Goal: Information Seeking & Learning: Learn about a topic

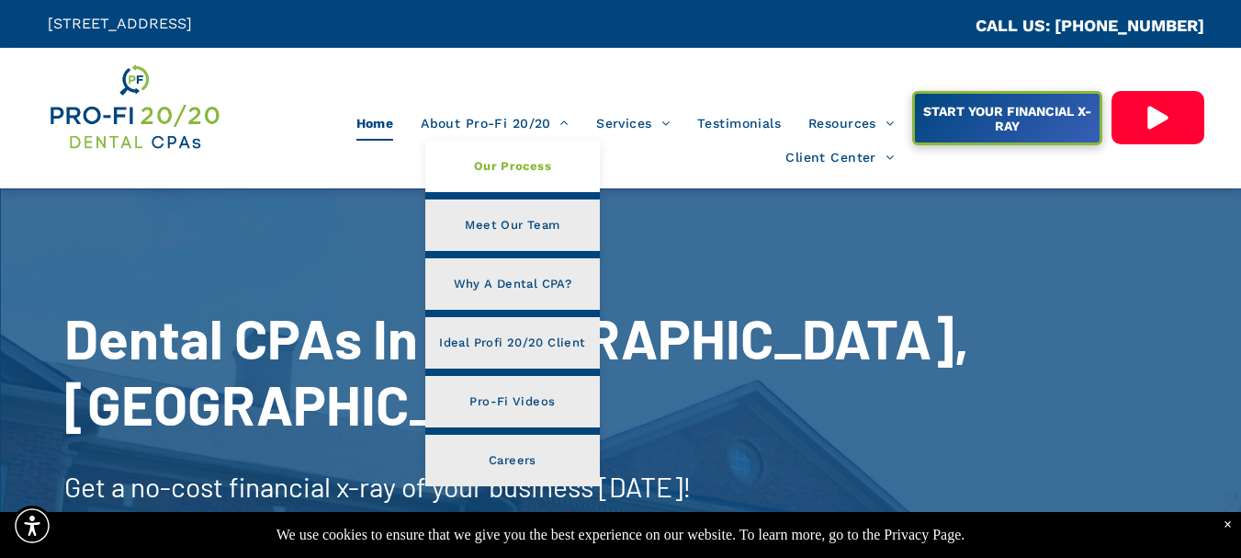
click at [512, 165] on span "Our Process" at bounding box center [512, 166] width 77 height 24
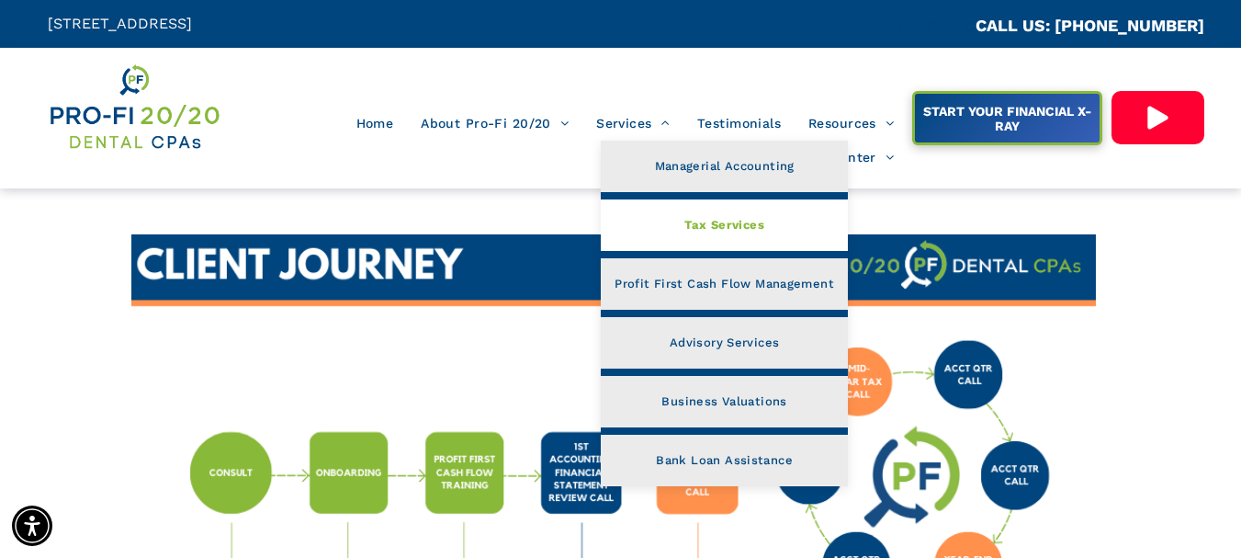
click at [719, 230] on span "Tax Services" at bounding box center [724, 225] width 80 height 24
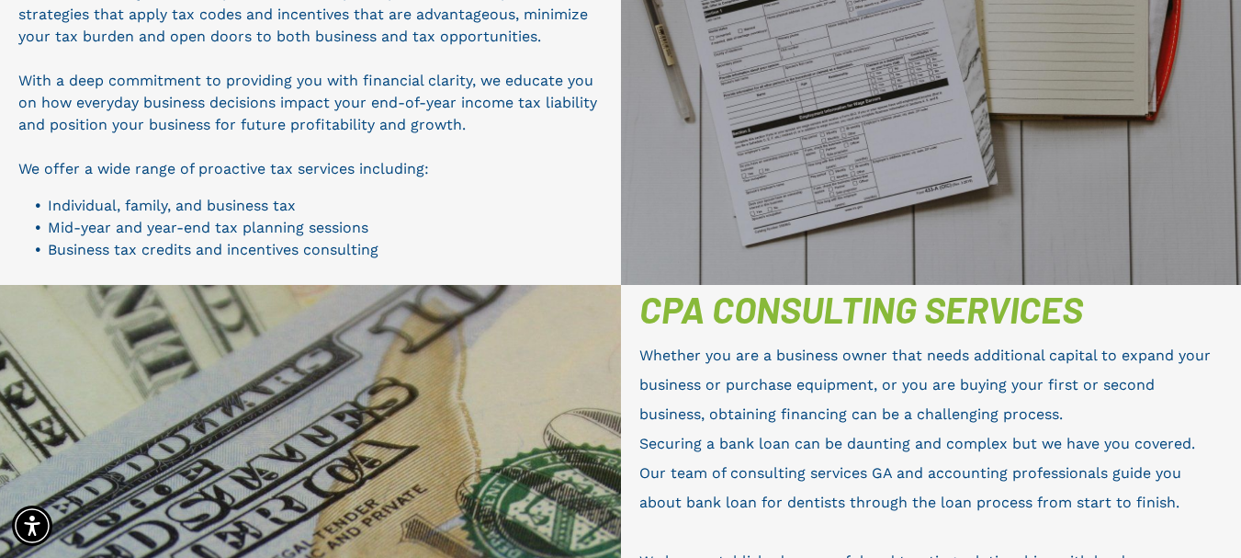
scroll to position [1284, 0]
